Goal: Task Accomplishment & Management: Use online tool/utility

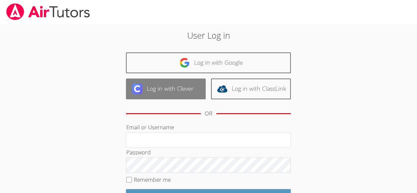
click at [150, 90] on link "Log in with Clever" at bounding box center [166, 89] width 80 height 21
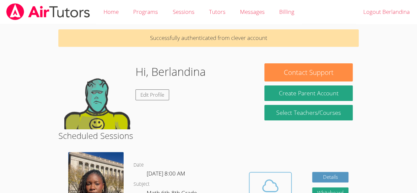
click at [261, 183] on icon at bounding box center [270, 185] width 18 height 18
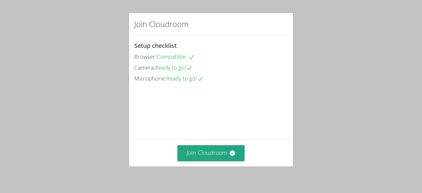
click at [197, 142] on div "Join Cloudroom" at bounding box center [211, 153] width 164 height 27
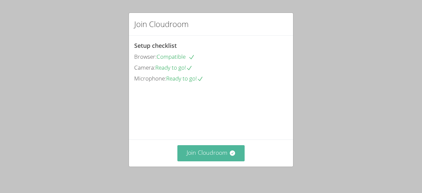
click at [216, 147] on button "Join Cloudroom" at bounding box center [211, 153] width 68 height 16
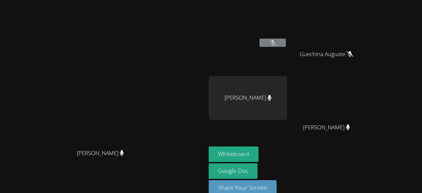
click at [304, 154] on div "Whiteboard Google Doc Share Your Screen" at bounding box center [289, 173] width 160 height 54
click at [259, 156] on button "Whiteboard" at bounding box center [234, 154] width 50 height 16
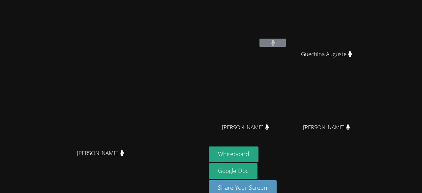
click at [344, 162] on div "Whiteboard Google Doc Share Your Screen" at bounding box center [289, 173] width 160 height 54
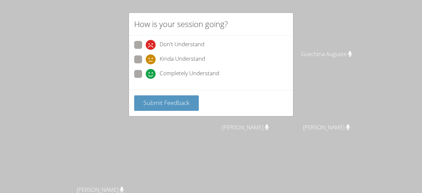
click at [102, 49] on div "How is your session going? Don't Understand Kinda Understand Completely Underst…" at bounding box center [211, 96] width 422 height 193
click at [146, 79] on span at bounding box center [146, 79] width 0 height 0
click at [146, 76] on input "Completely Understand" at bounding box center [149, 73] width 6 height 6
radio input "true"
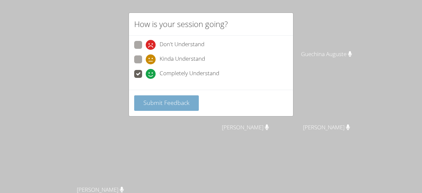
click at [147, 100] on span "Submit Feedback" at bounding box center [166, 103] width 46 height 8
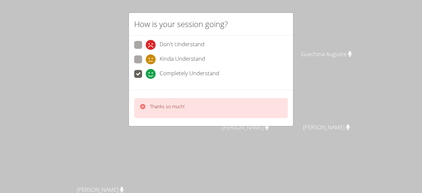
click at [187, 170] on div "How is your session going? Don't Understand Kinda Understand Completely Underst…" at bounding box center [211, 96] width 422 height 193
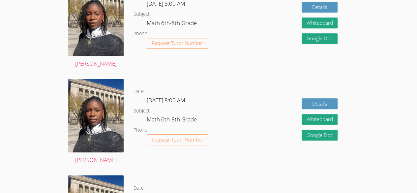
scroll to position [131, 0]
